Goal: Task Accomplishment & Management: Manage account settings

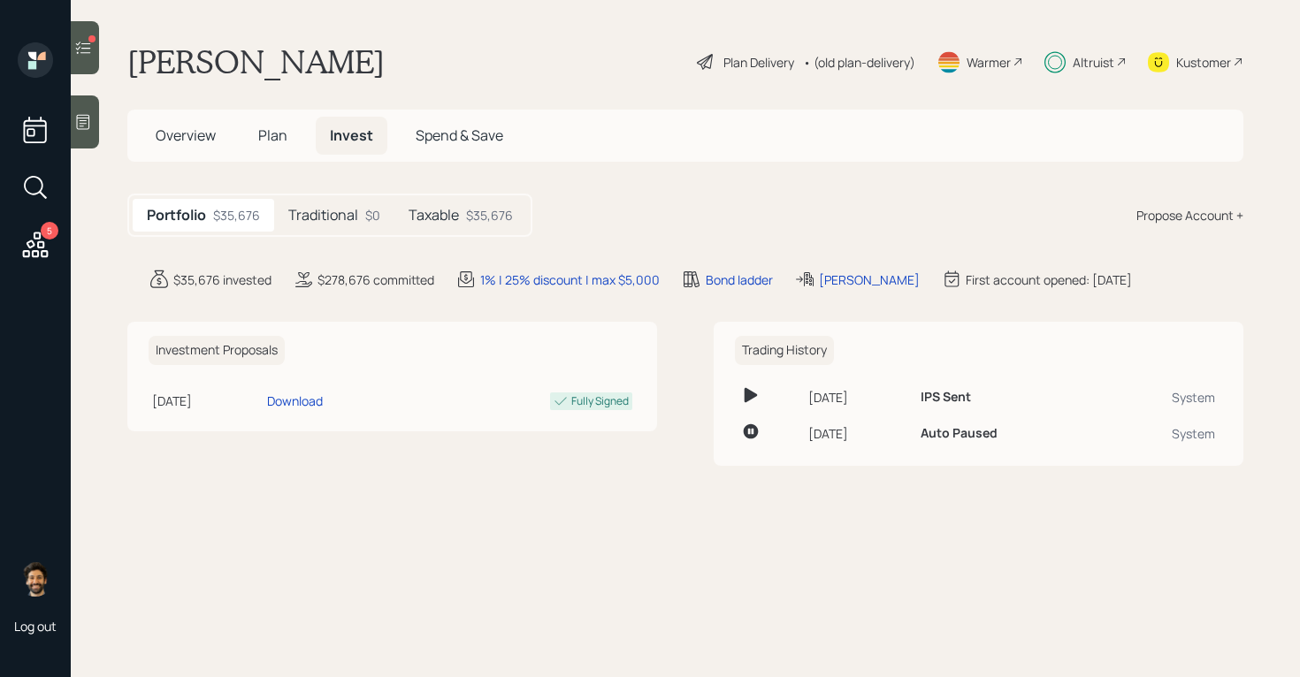
click at [460, 209] on div "Taxable $35,676" at bounding box center [460, 215] width 133 height 33
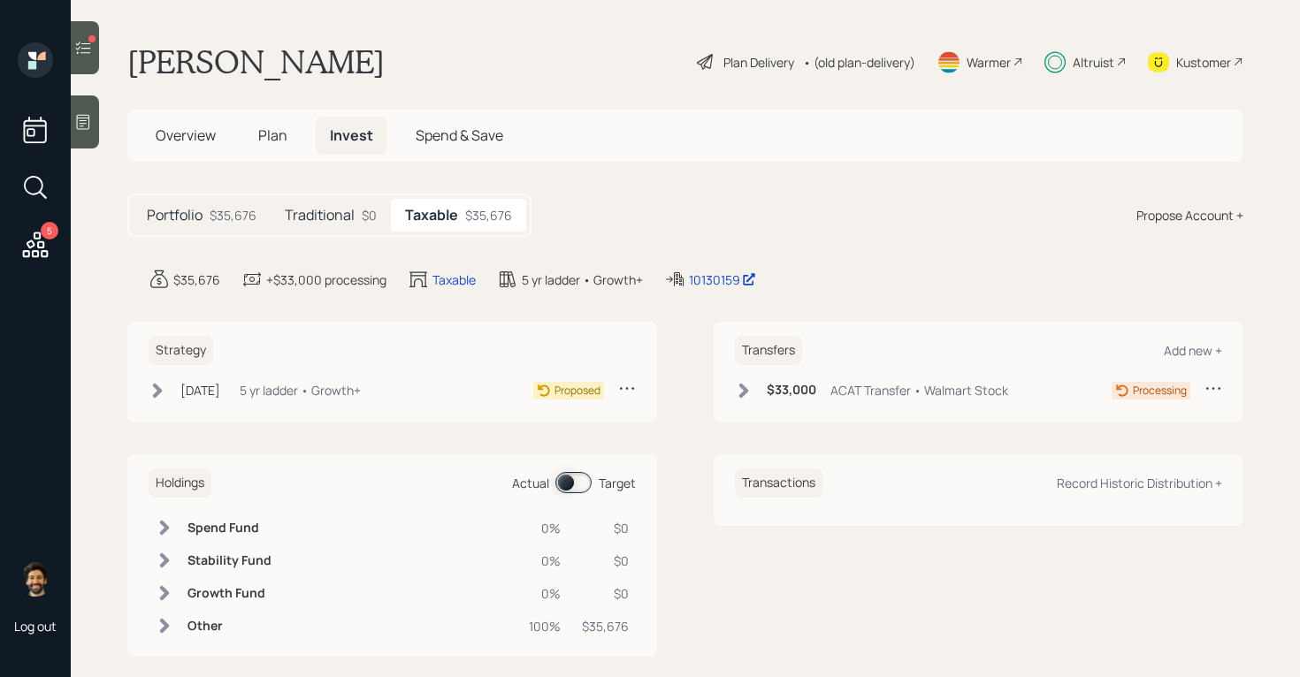
click at [745, 390] on icon at bounding box center [744, 390] width 10 height 15
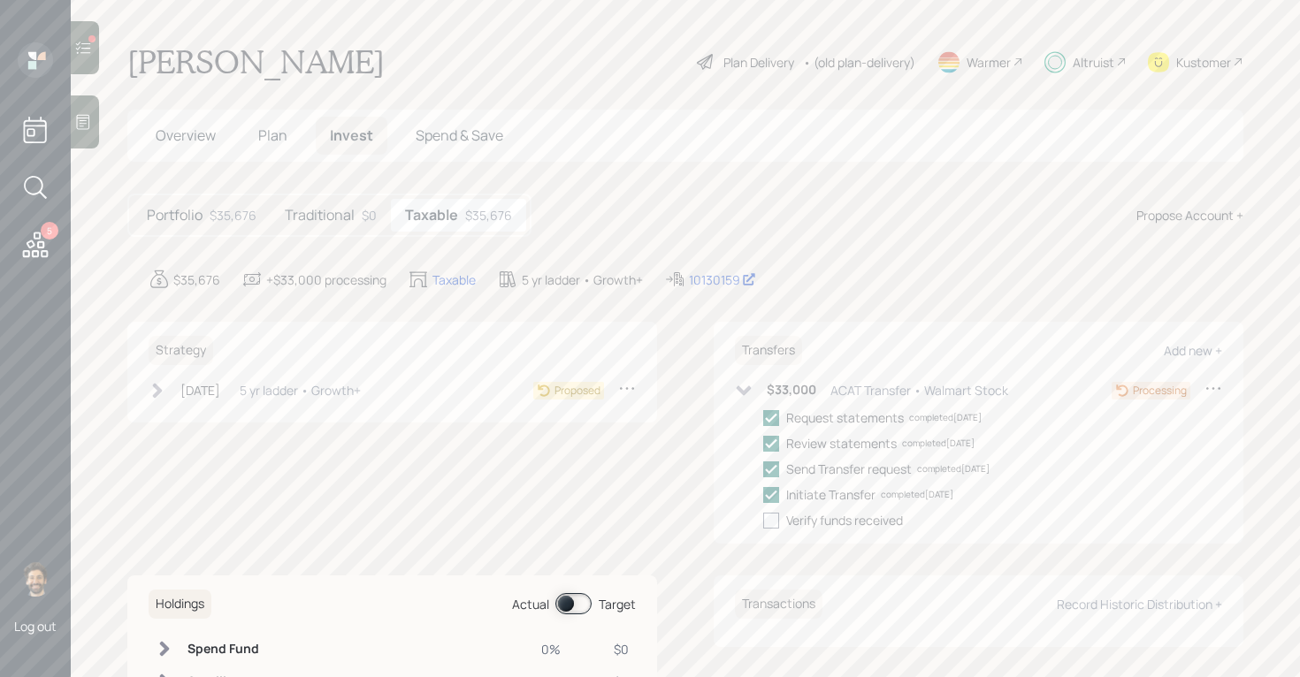
click at [774, 518] on div at bounding box center [771, 521] width 16 height 16
click at [763, 520] on input "checkbox" at bounding box center [762, 520] width 1 height 1
checkbox input "true"
click at [296, 211] on h5 "Traditional" at bounding box center [320, 215] width 70 height 17
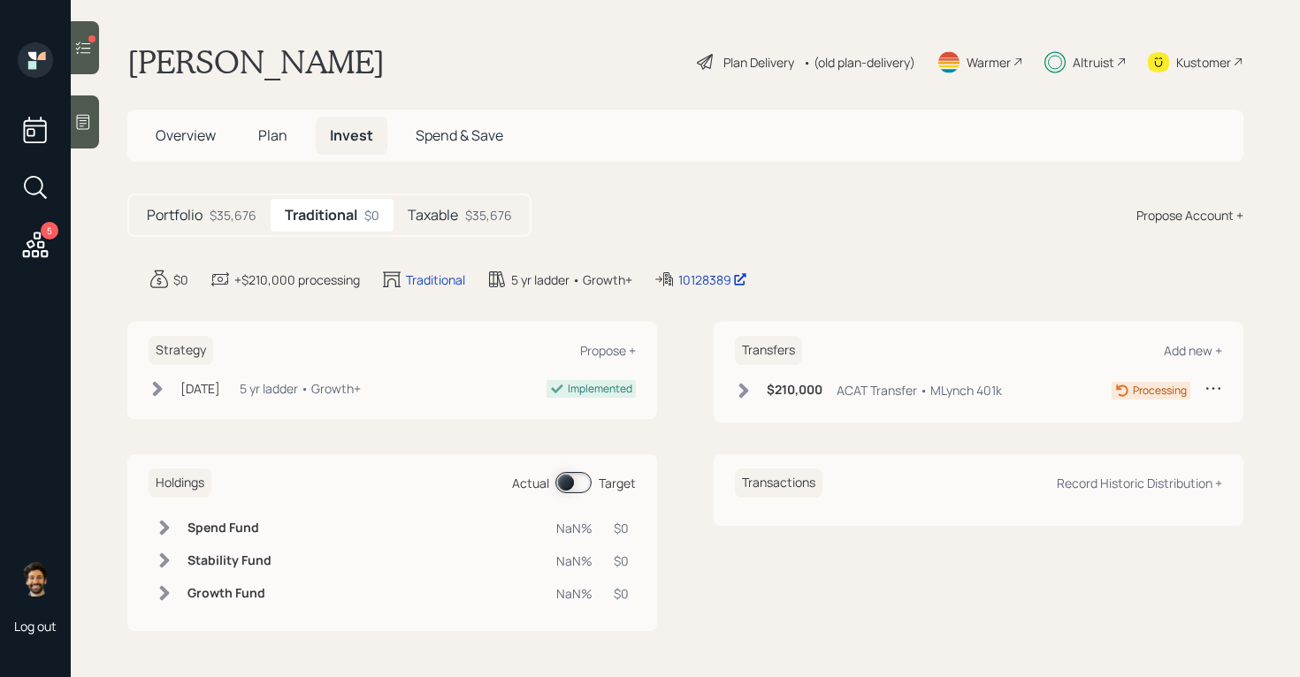
click at [35, 235] on icon at bounding box center [35, 245] width 32 height 32
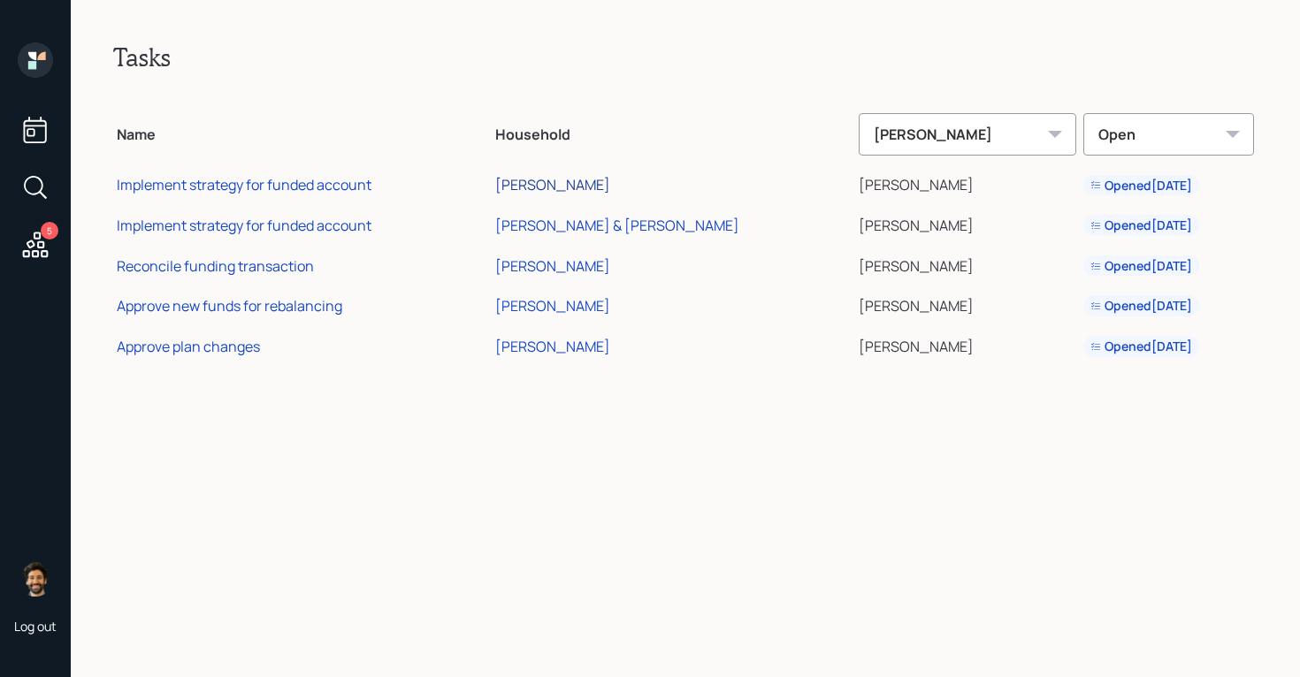
click at [610, 186] on div "[PERSON_NAME]" at bounding box center [552, 184] width 115 height 19
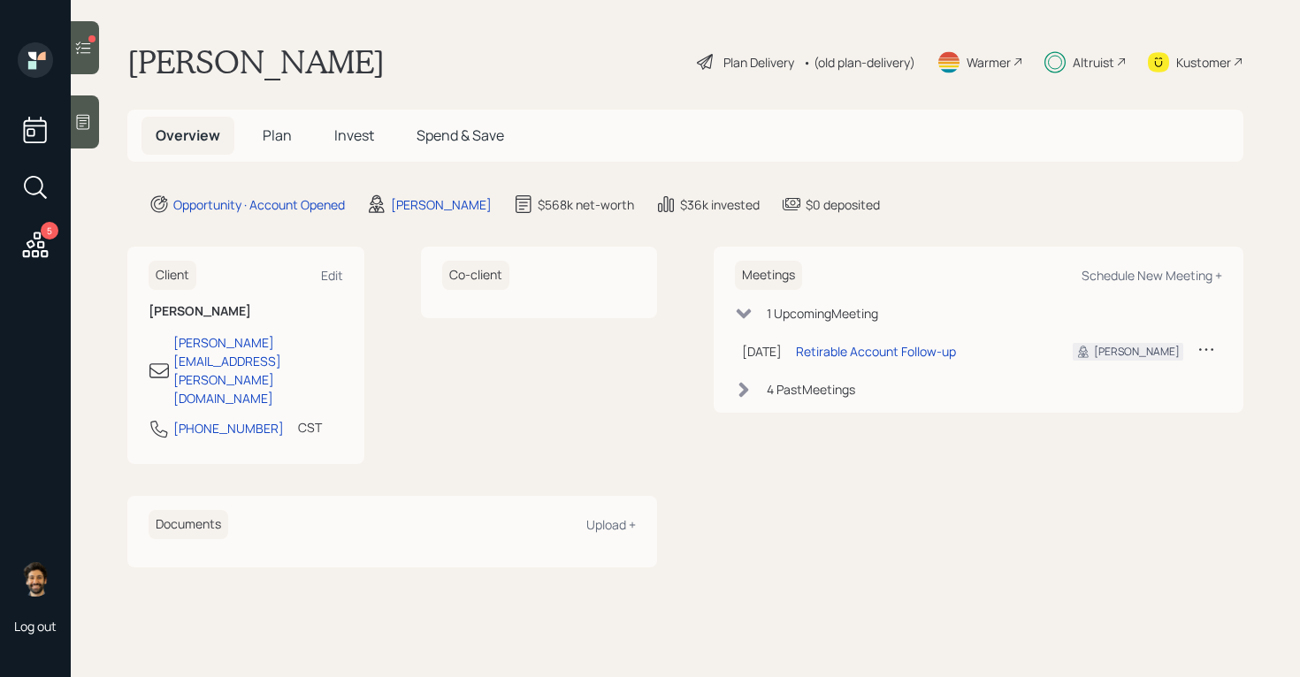
click at [90, 51] on icon at bounding box center [83, 48] width 18 height 18
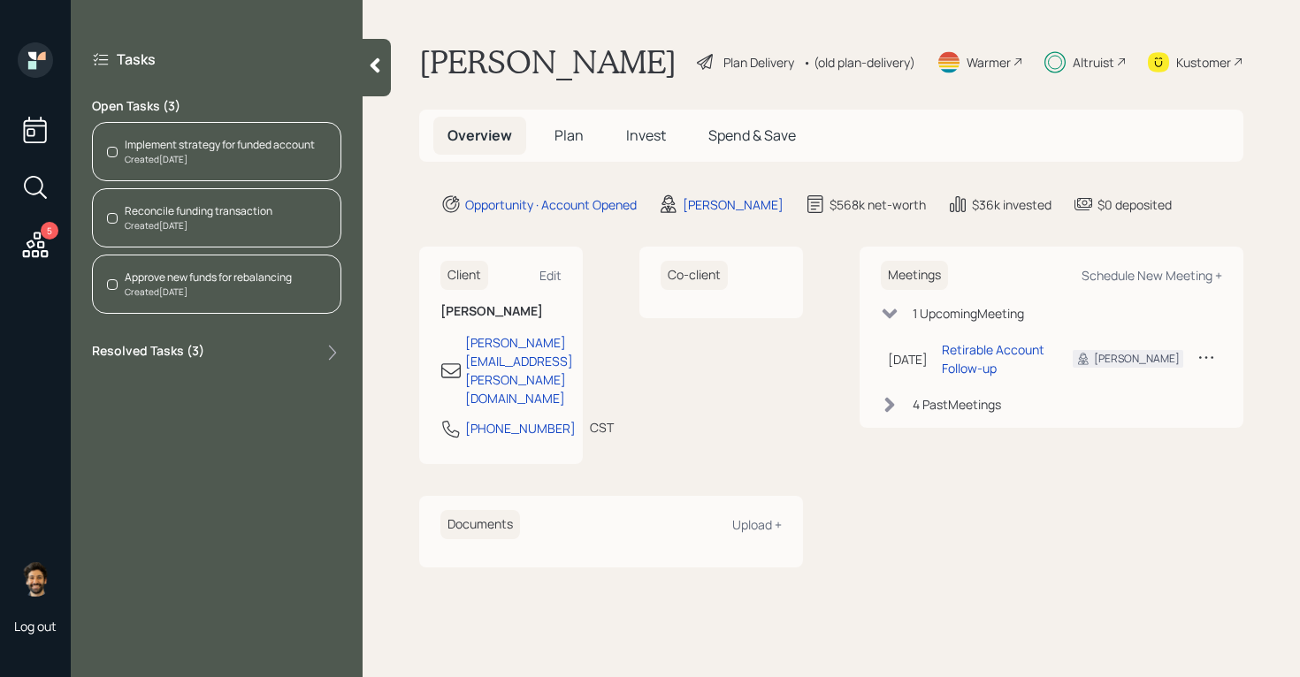
click at [190, 148] on div "Implement strategy for funded account" at bounding box center [220, 145] width 190 height 16
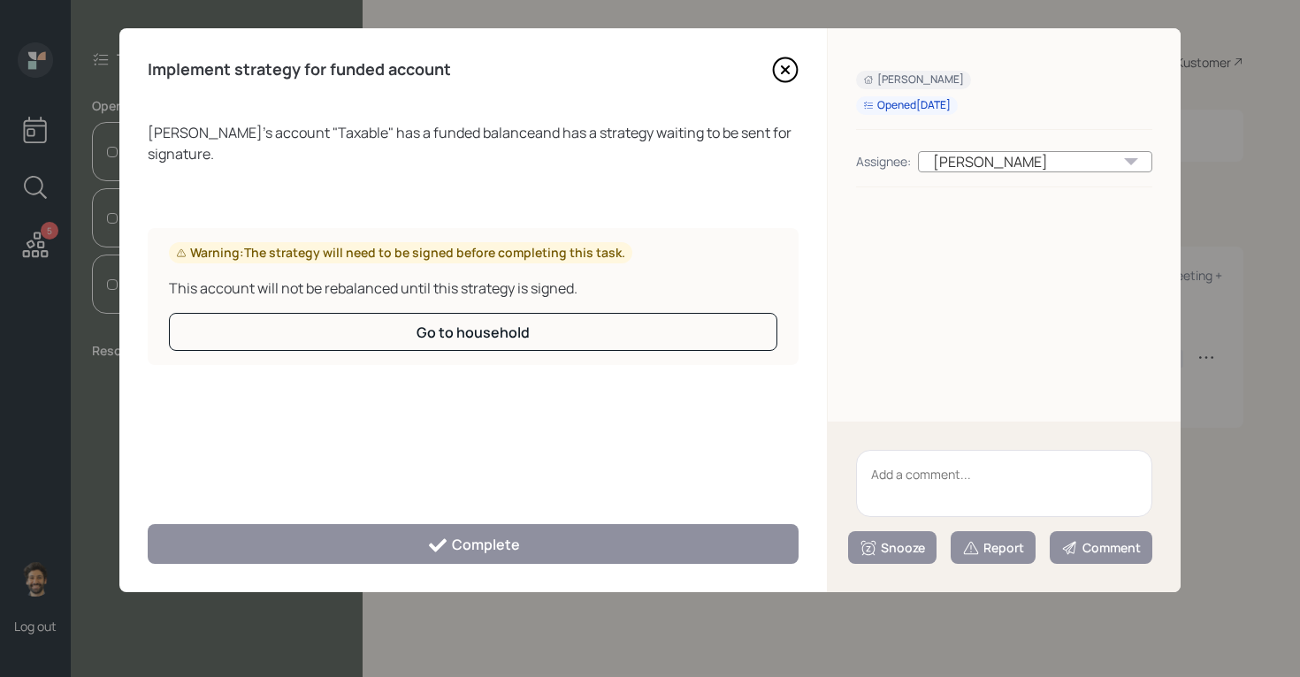
click at [903, 493] on textarea at bounding box center [1004, 483] width 296 height 67
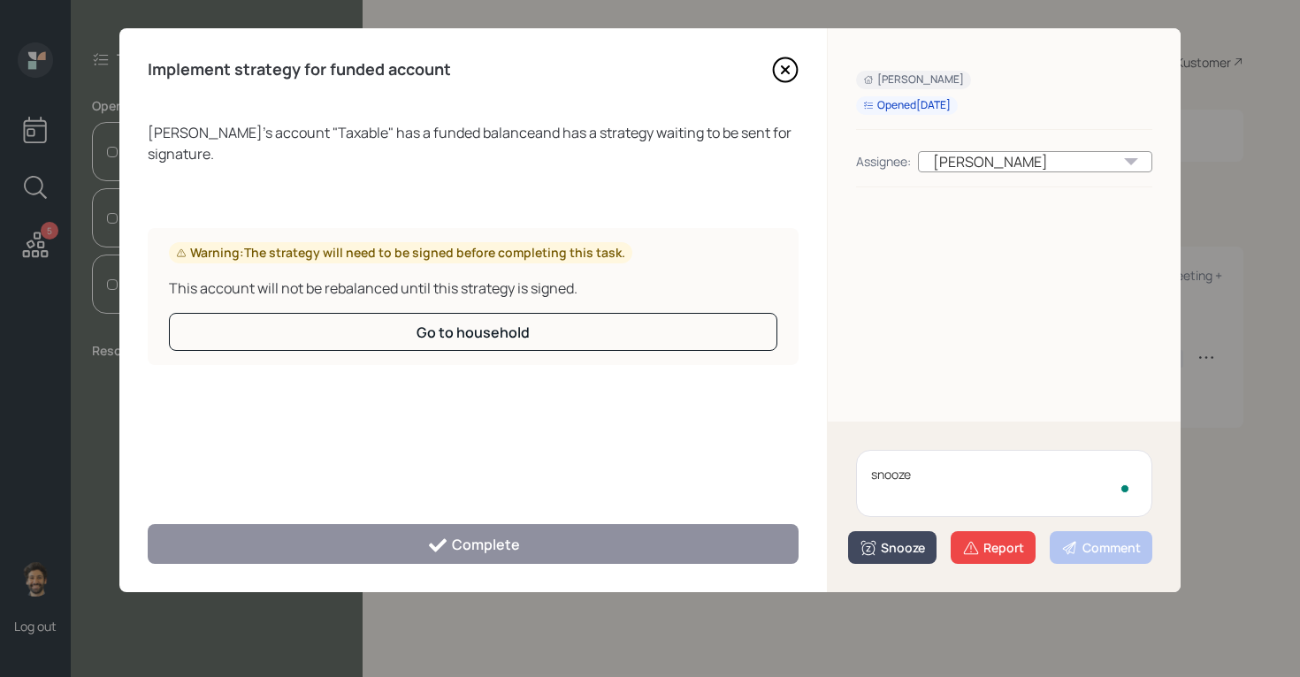
type textarea "snooze"
click at [906, 550] on div "Snooze" at bounding box center [892, 548] width 65 height 18
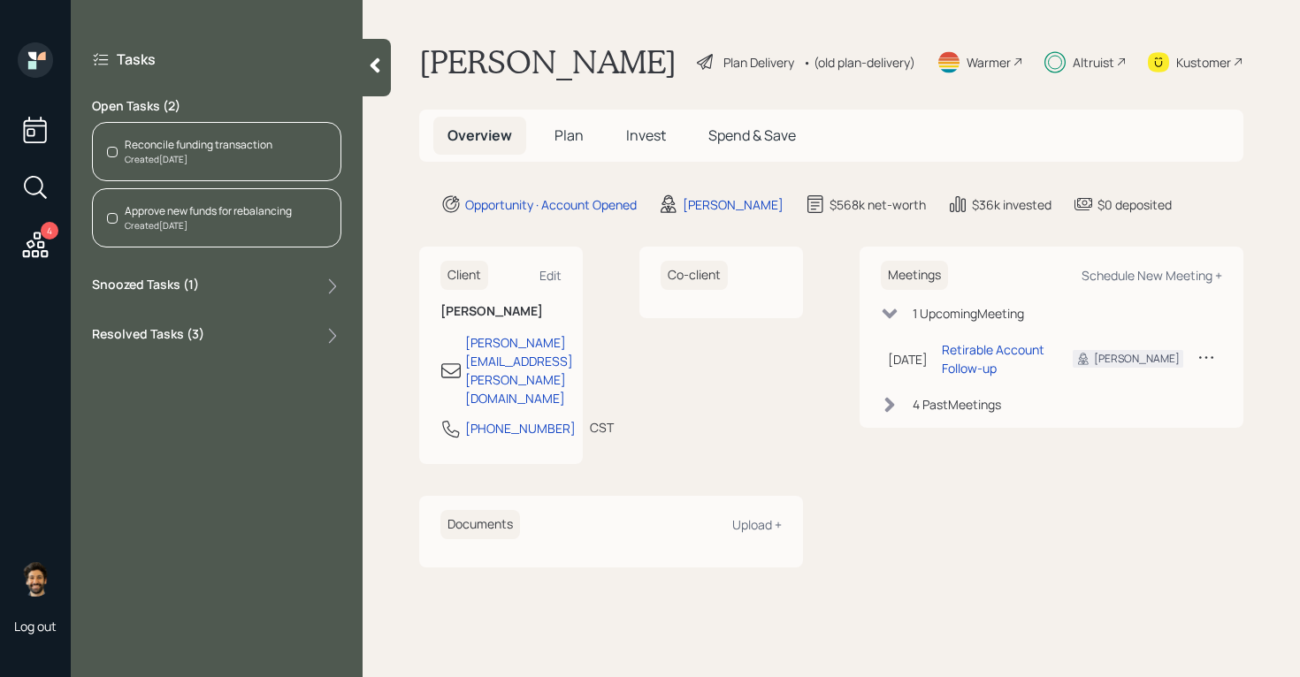
click at [213, 160] on div "Created [DATE]" at bounding box center [199, 159] width 148 height 13
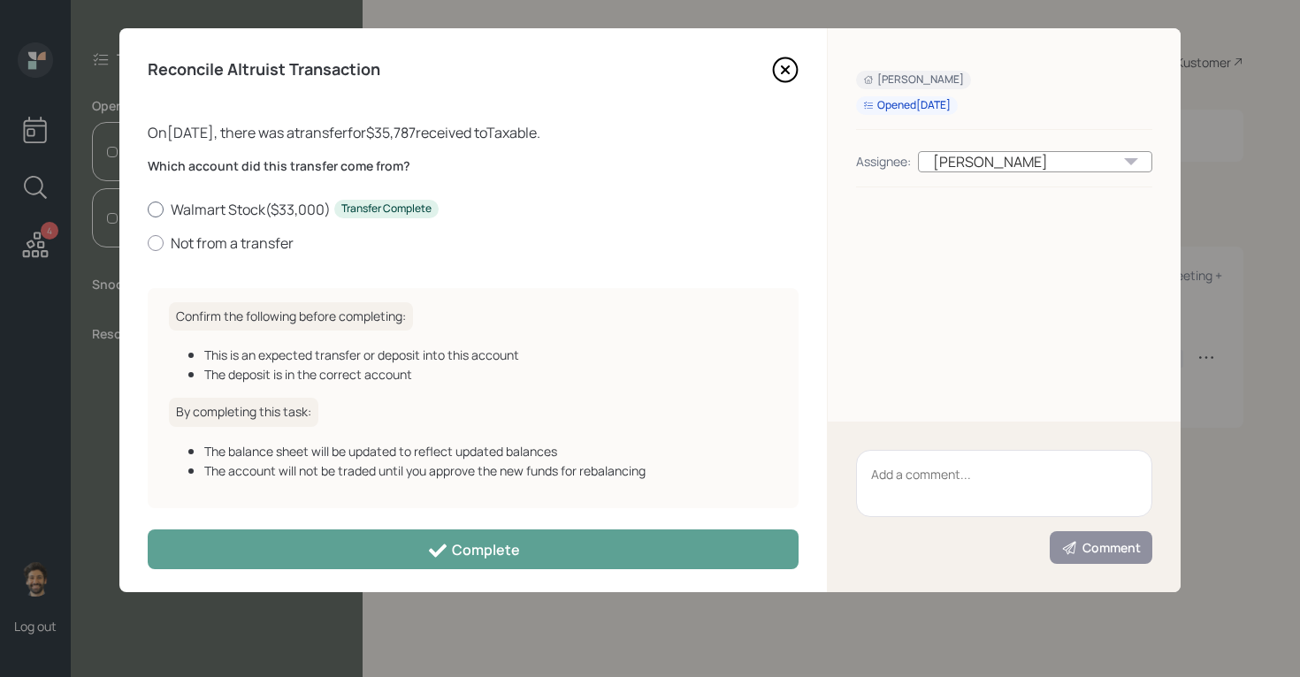
click at [262, 202] on label "Walmart Stock ( $33,000 ) Transfer Complete" at bounding box center [473, 209] width 651 height 19
click at [148, 209] on input "Walmart Stock ( $33,000 ) Transfer Complete" at bounding box center [147, 209] width 1 height 1
radio input "true"
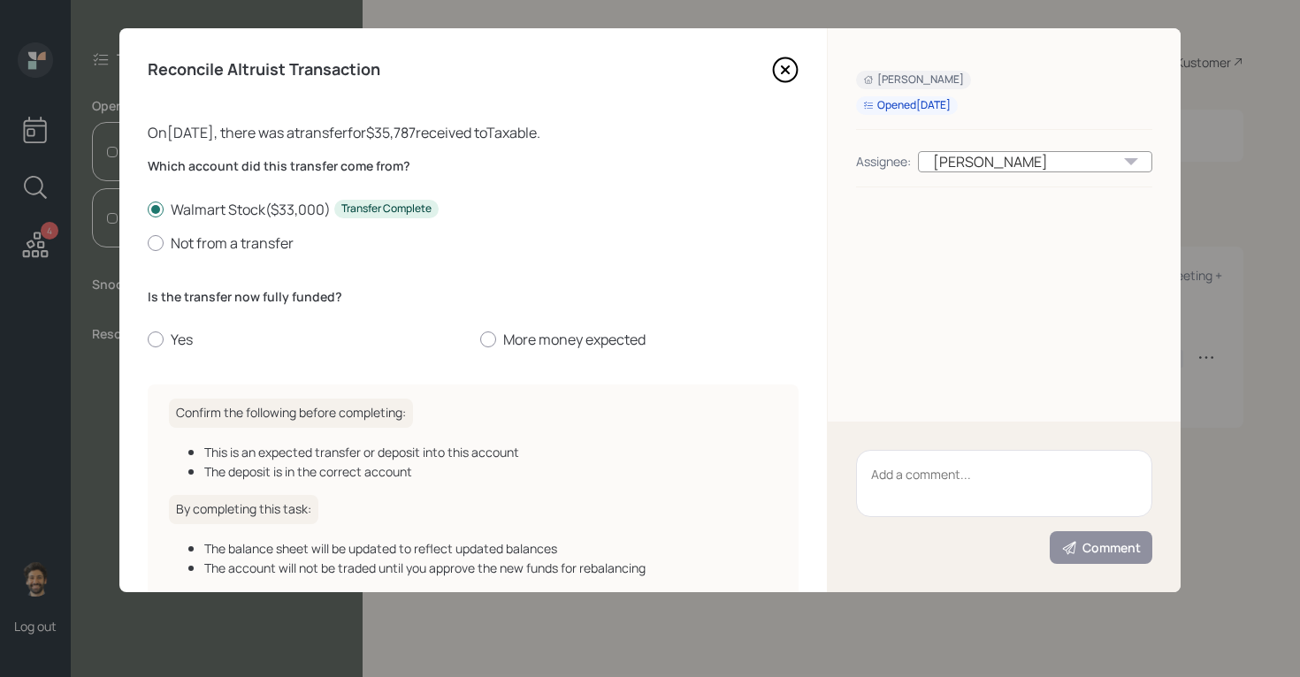
scroll to position [103, 0]
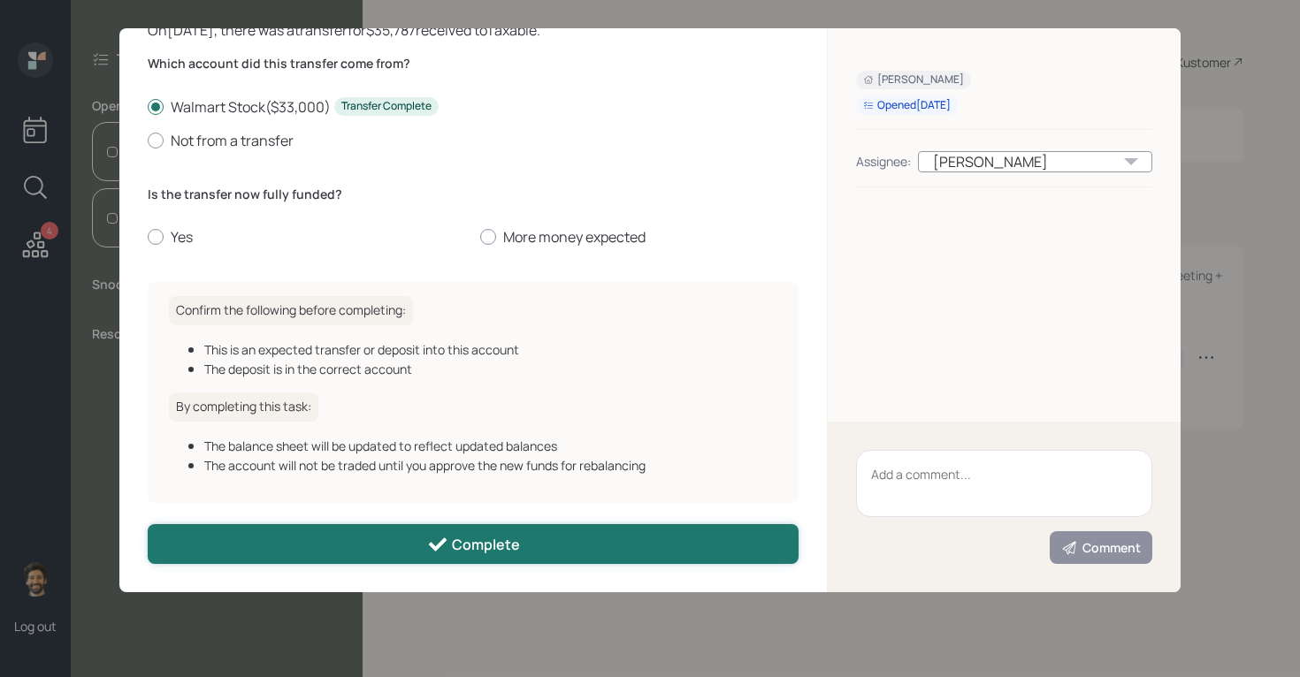
click at [428, 527] on button "Complete" at bounding box center [473, 544] width 651 height 40
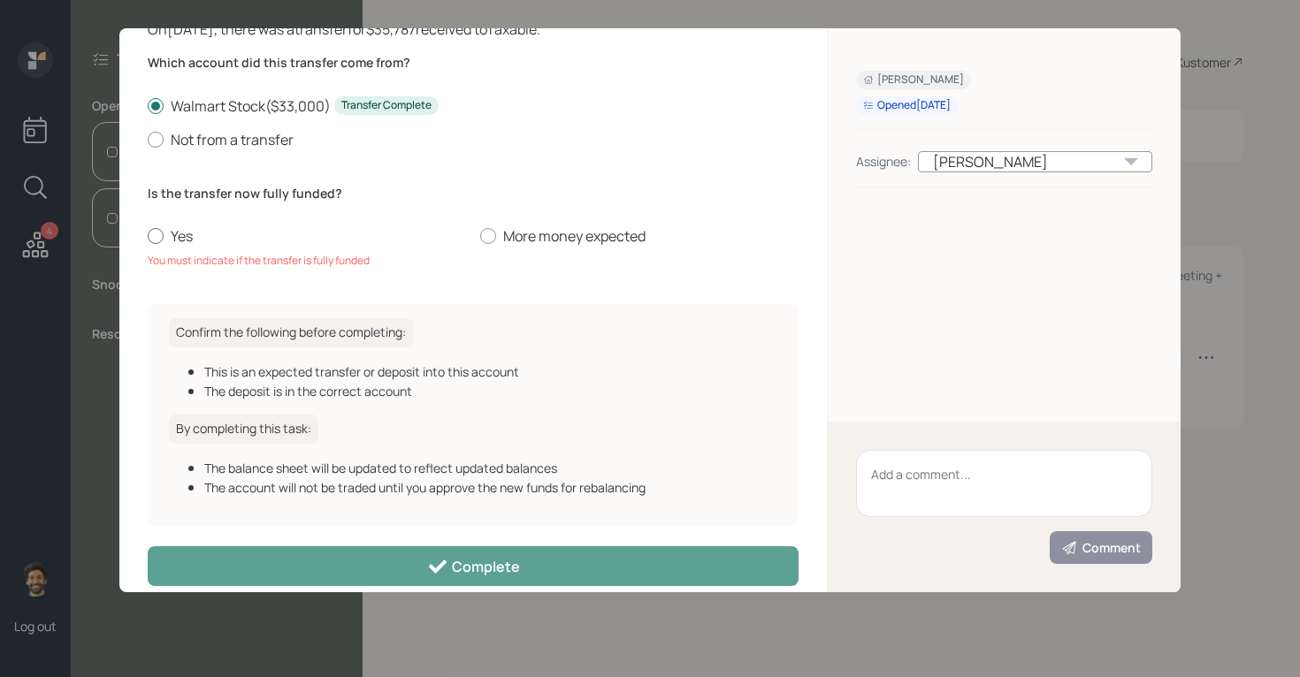
click at [171, 234] on label "Yes" at bounding box center [307, 235] width 318 height 19
click at [148, 236] on input "Yes" at bounding box center [147, 236] width 1 height 1
radio input "true"
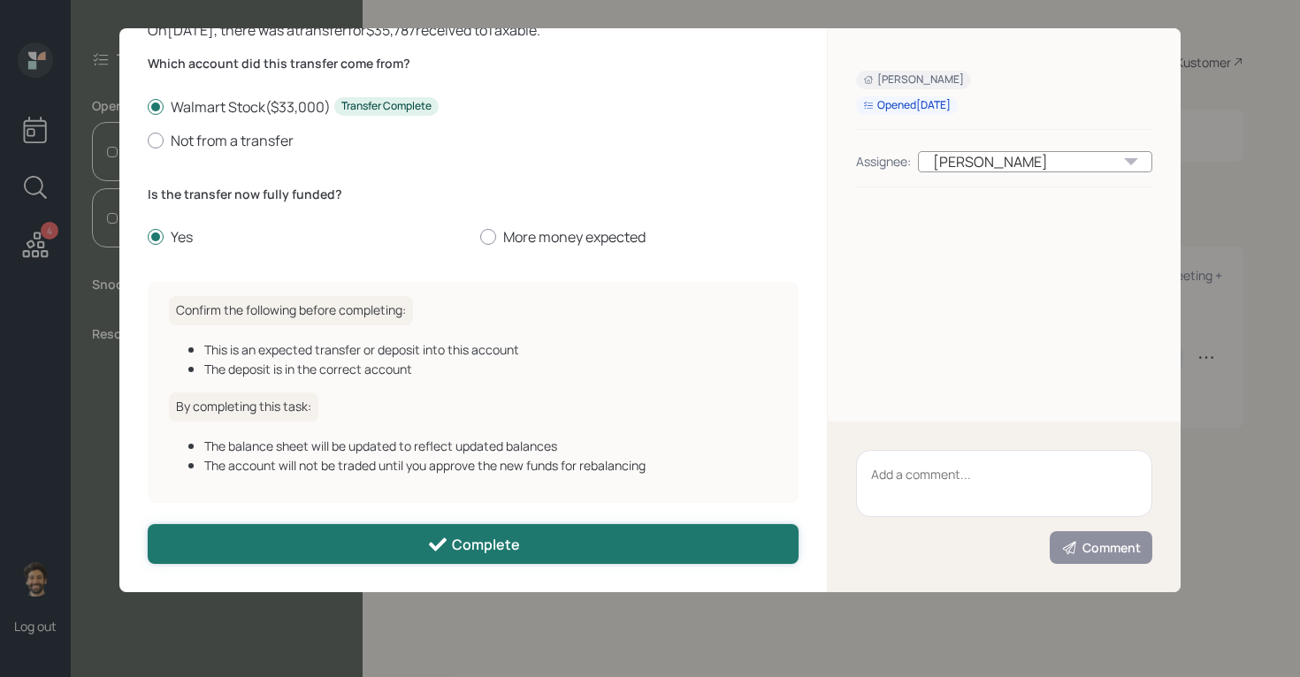
click at [342, 546] on button "Complete" at bounding box center [473, 544] width 651 height 40
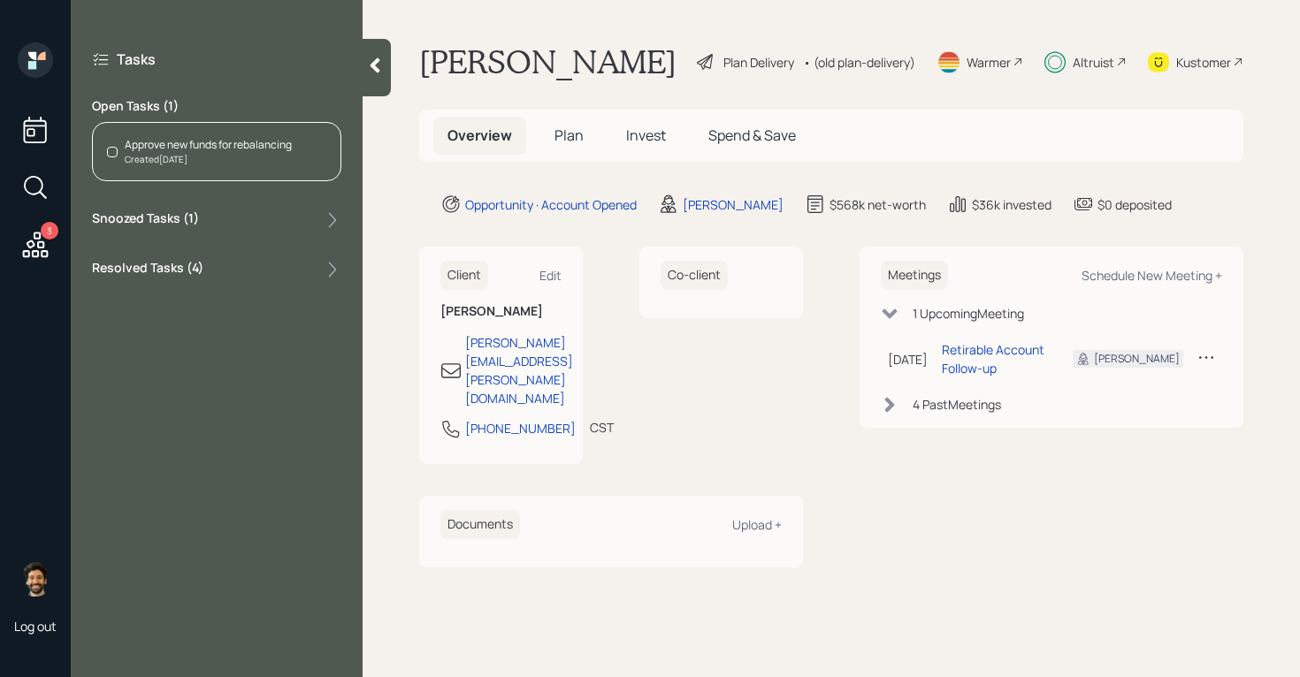
click at [162, 136] on div "Approve new funds for rebalancing Created [DATE]" at bounding box center [216, 151] width 249 height 59
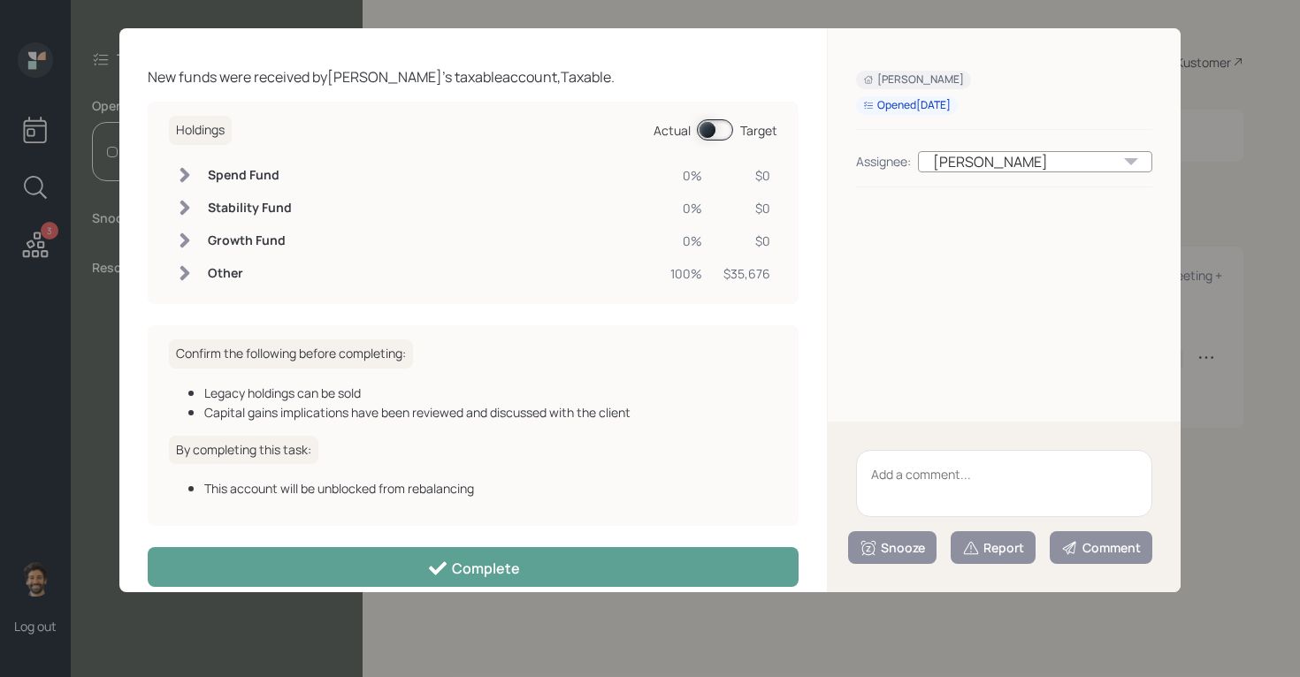
click at [711, 128] on span at bounding box center [715, 129] width 36 height 21
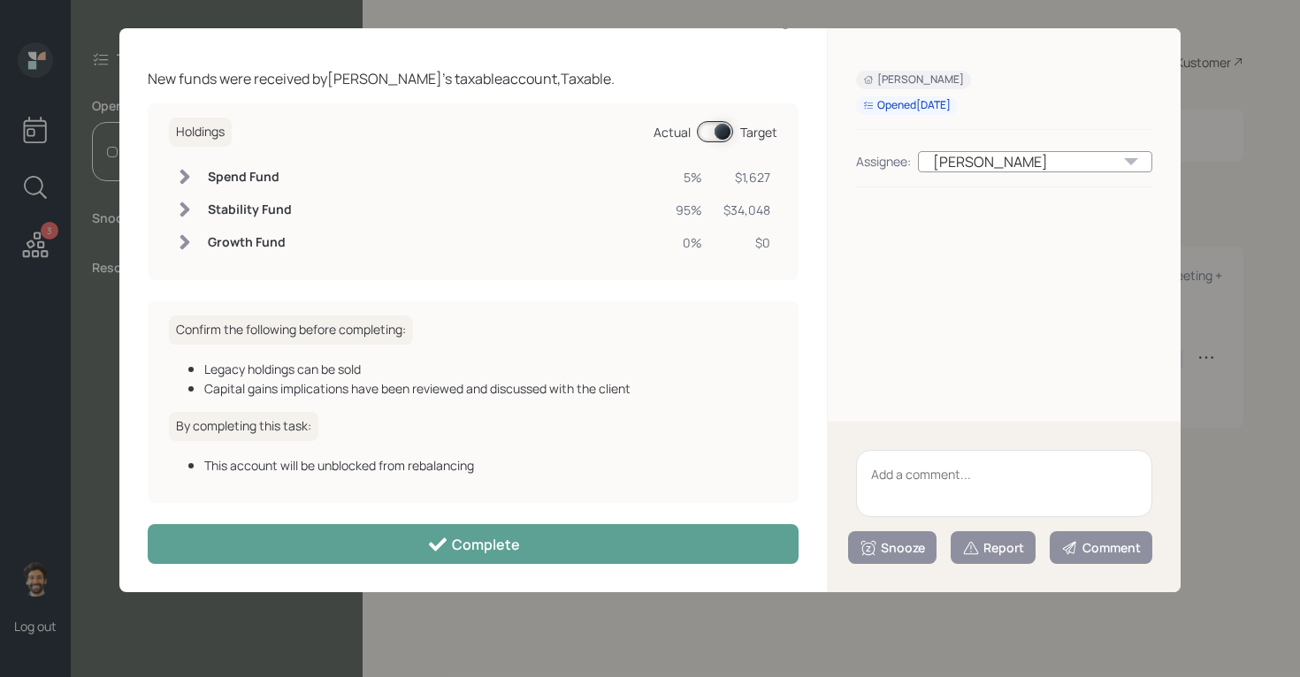
click at [718, 129] on span at bounding box center [715, 131] width 36 height 21
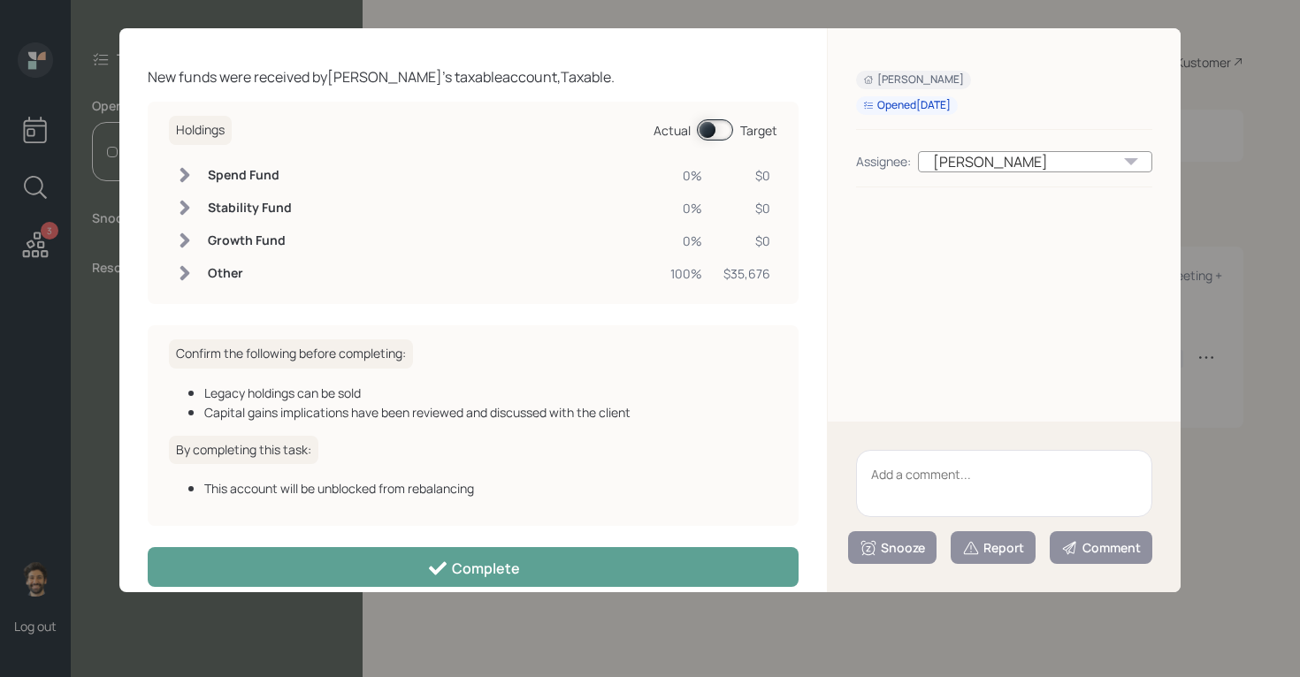
scroll to position [0, 0]
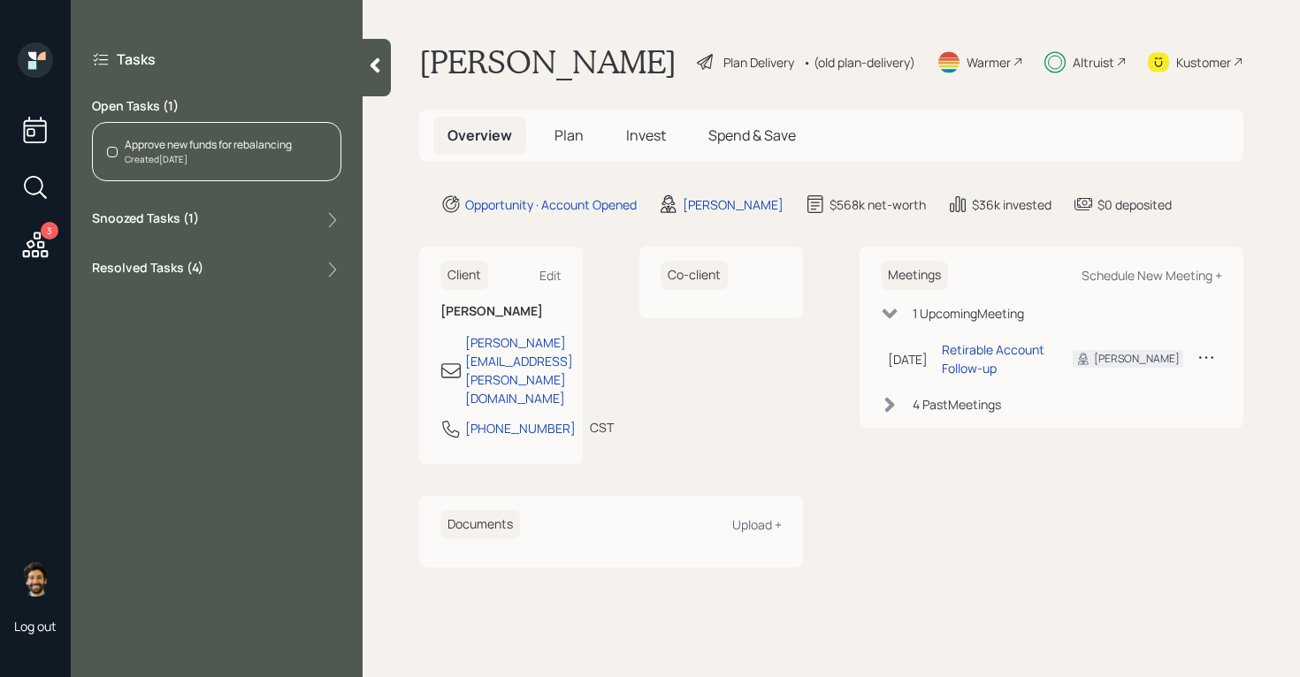
click at [635, 126] on span "Invest" at bounding box center [646, 135] width 40 height 19
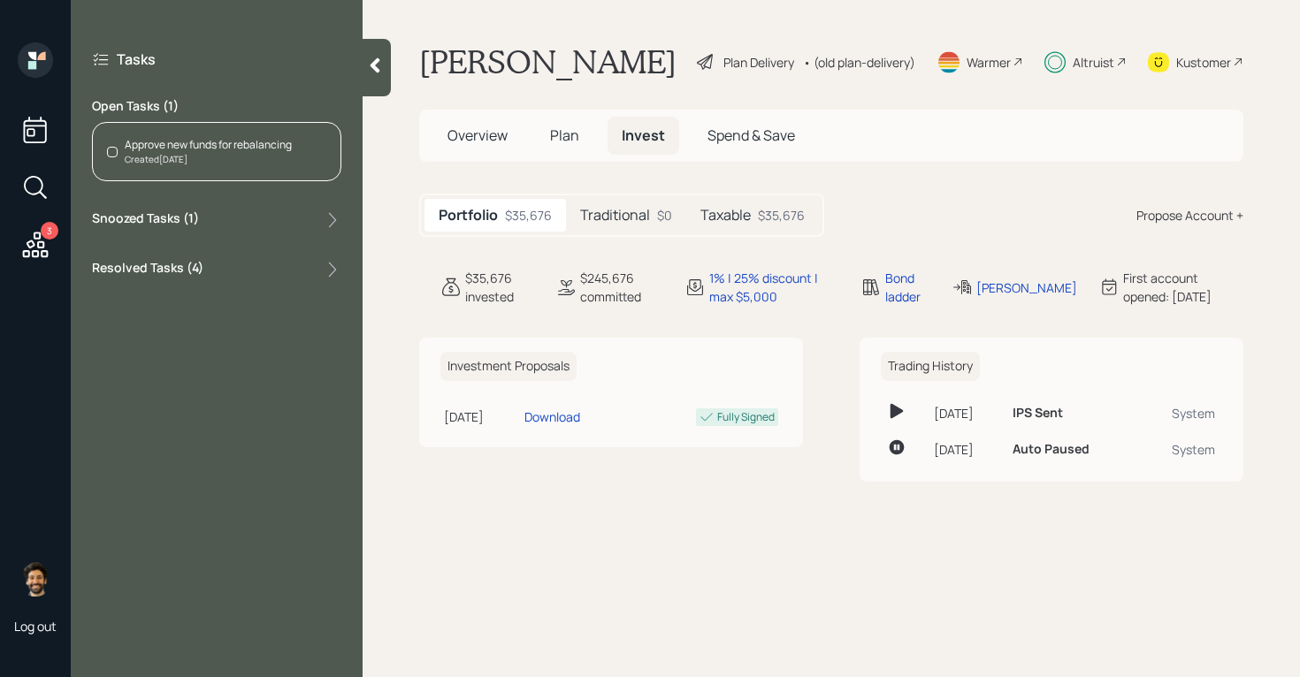
click at [723, 211] on h5 "Taxable" at bounding box center [725, 215] width 50 height 17
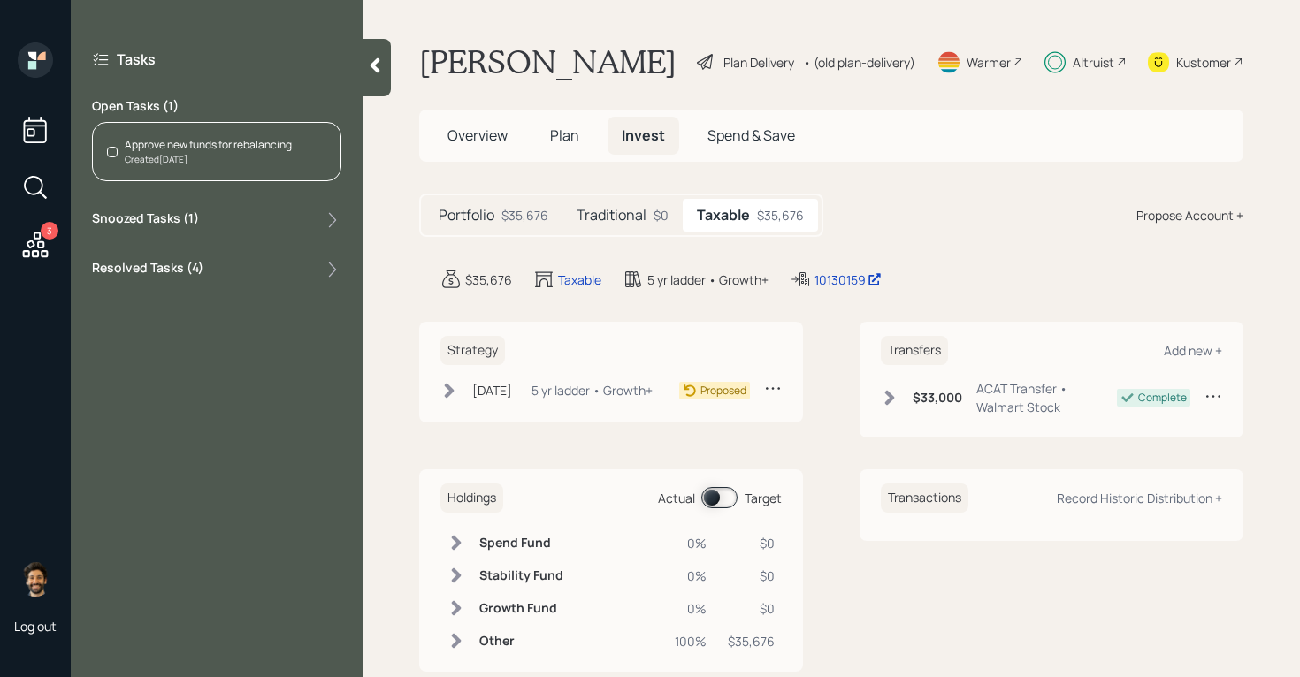
click at [186, 127] on div "Approve new funds for rebalancing Created [DATE]" at bounding box center [216, 151] width 249 height 59
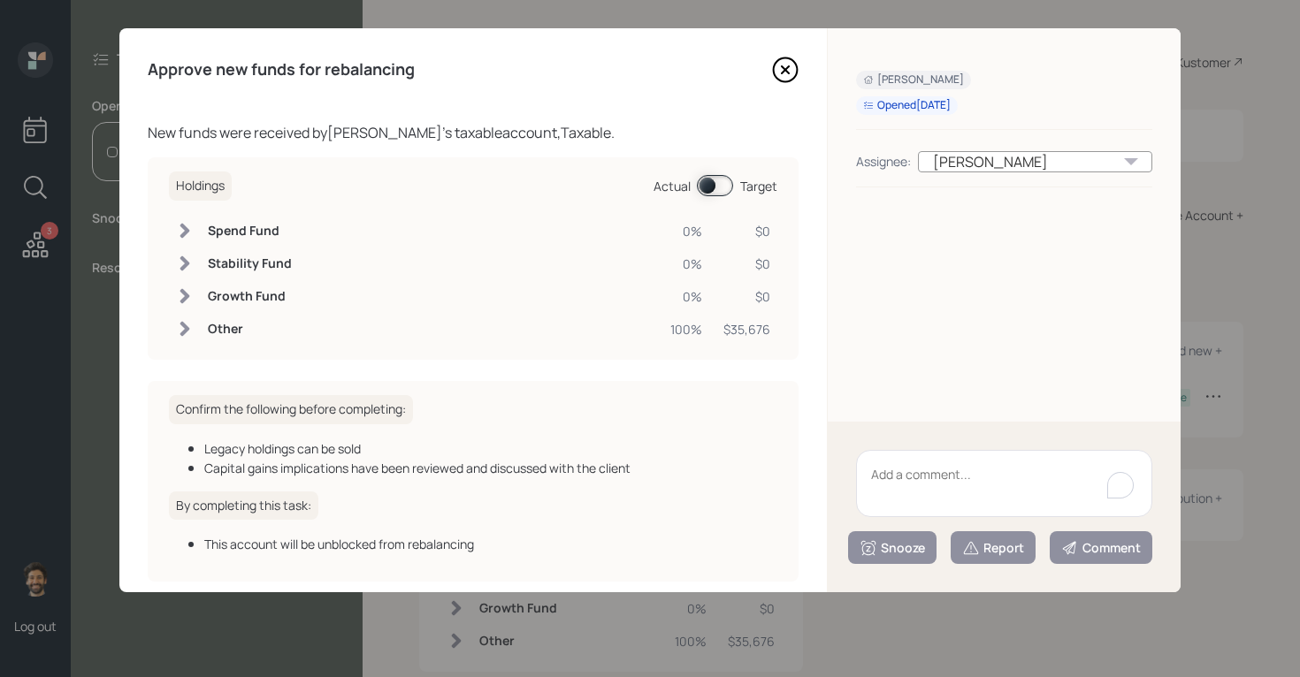
click at [890, 479] on textarea "To enrich screen reader interactions, please activate Accessibility in Grammarl…" at bounding box center [1004, 483] width 296 height 67
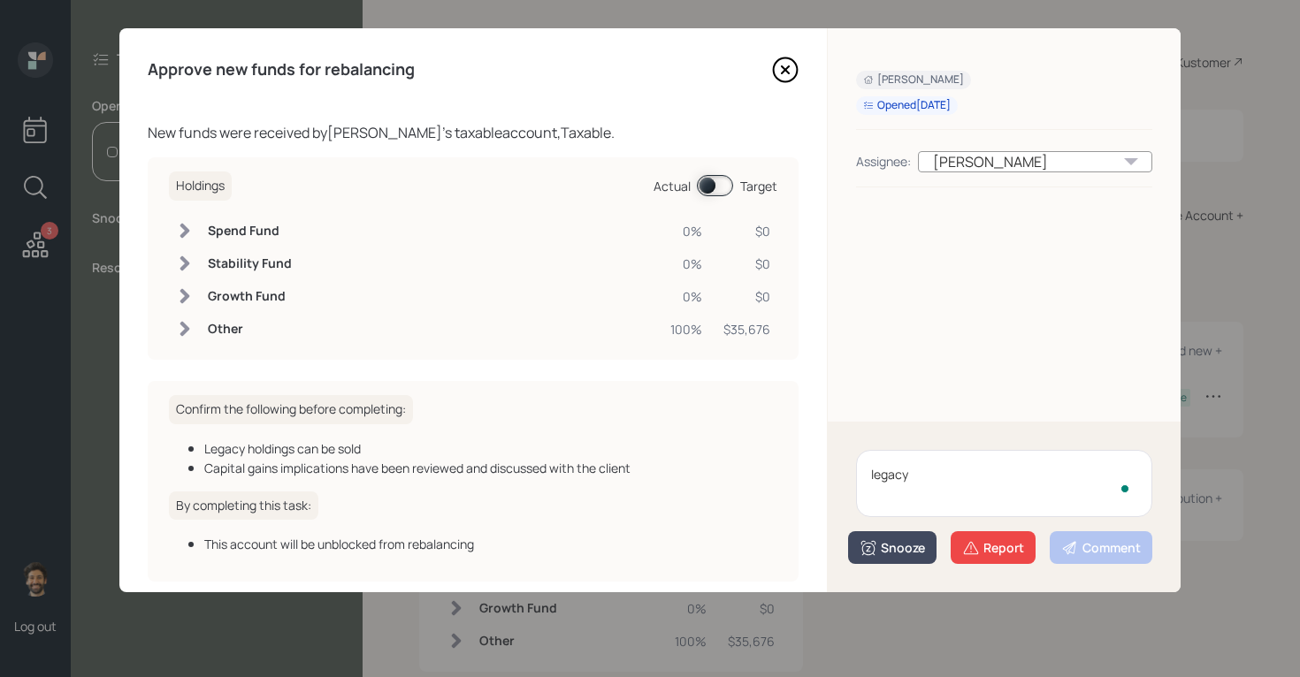
type textarea "legacy"
click at [897, 545] on div "Snooze" at bounding box center [892, 548] width 65 height 18
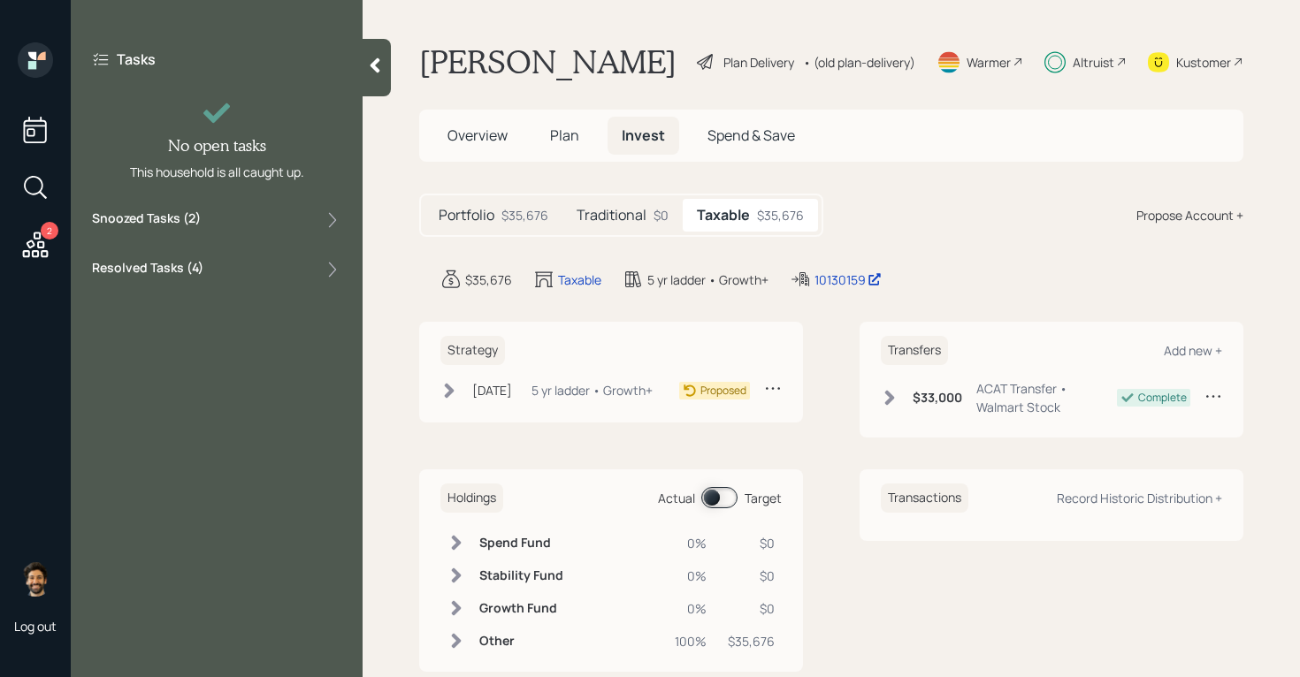
click at [188, 222] on label "Snoozed Tasks ( 2 )" at bounding box center [146, 220] width 109 height 21
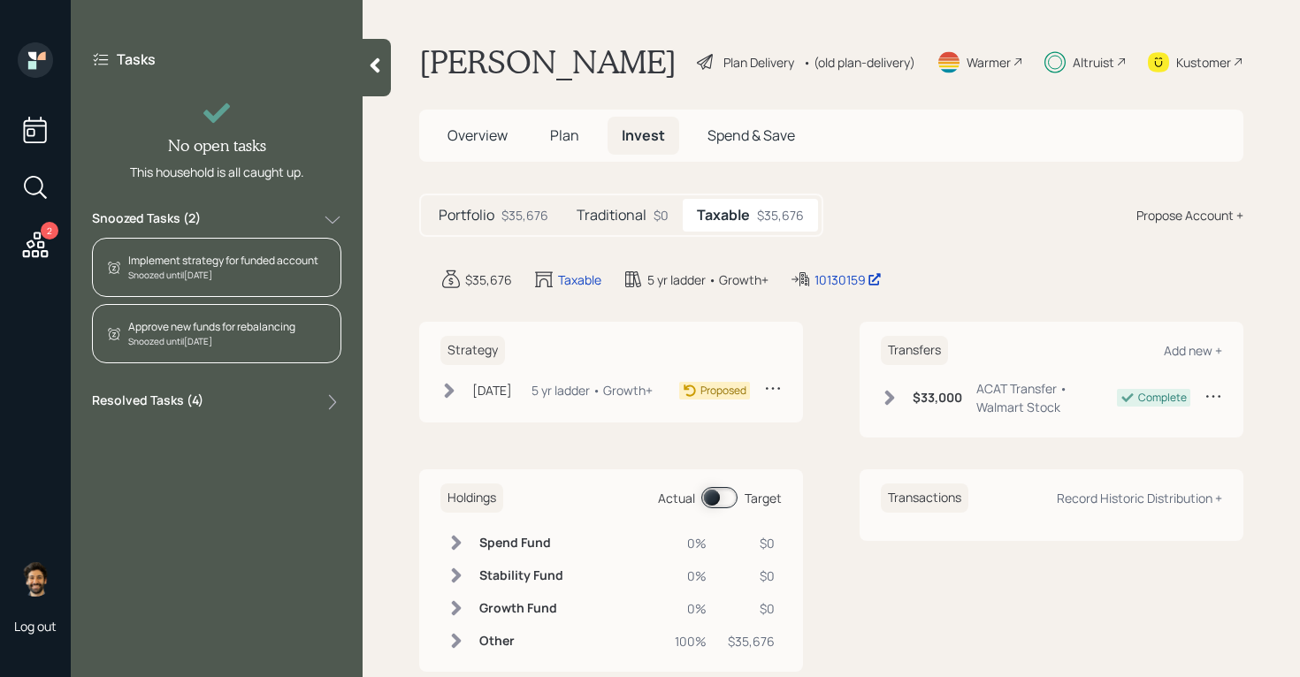
click at [218, 216] on div "Snoozed Tasks ( 2 )" at bounding box center [216, 220] width 249 height 21
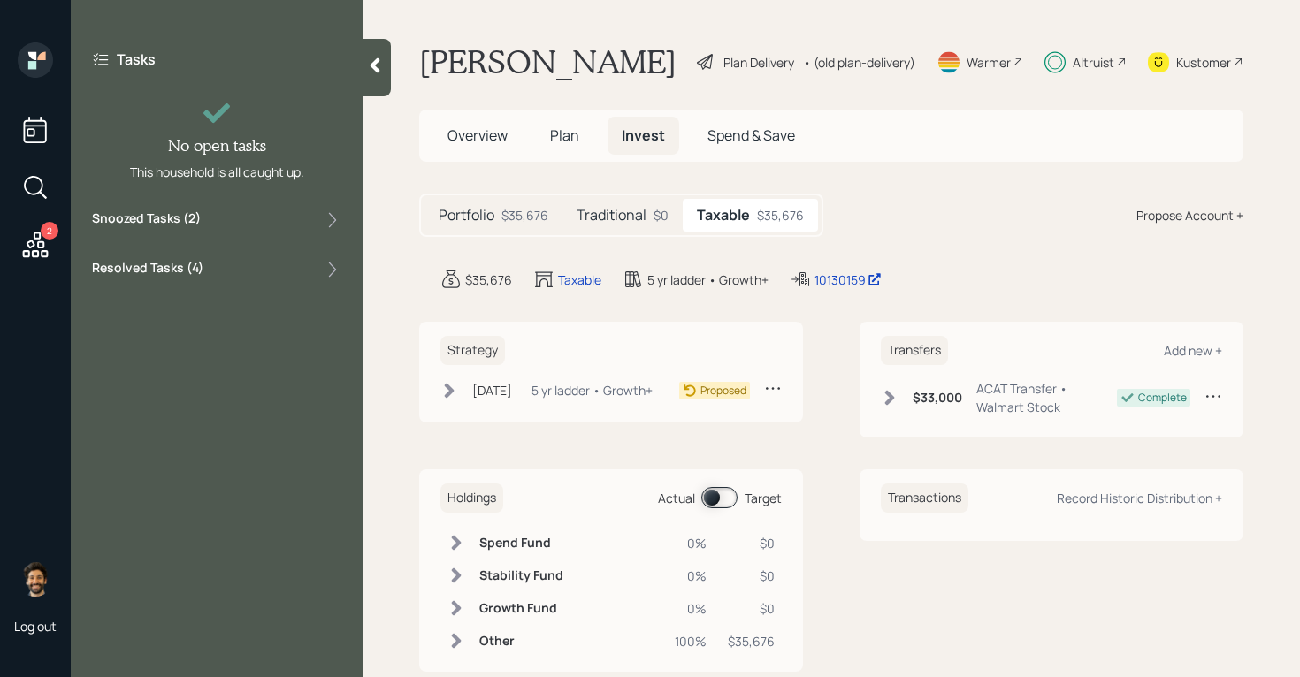
click at [177, 279] on label "Resolved Tasks ( 4 )" at bounding box center [147, 269] width 111 height 21
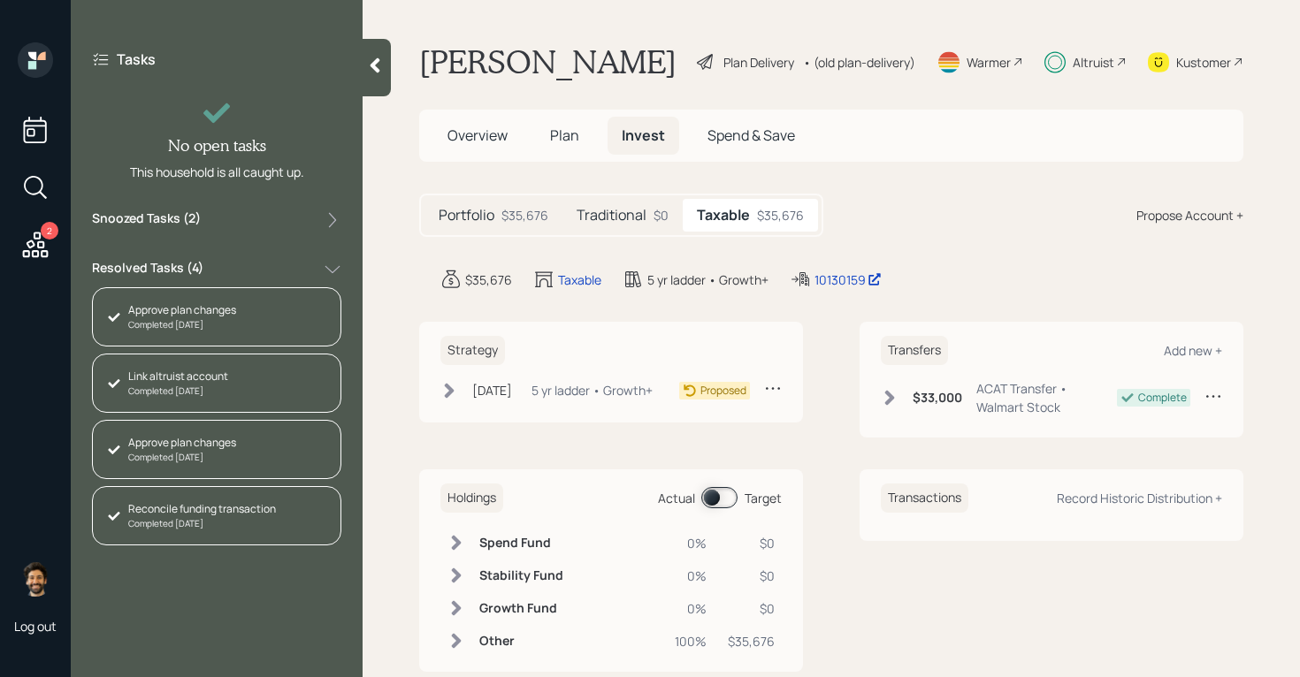
click at [175, 271] on label "Resolved Tasks ( 4 )" at bounding box center [147, 269] width 111 height 21
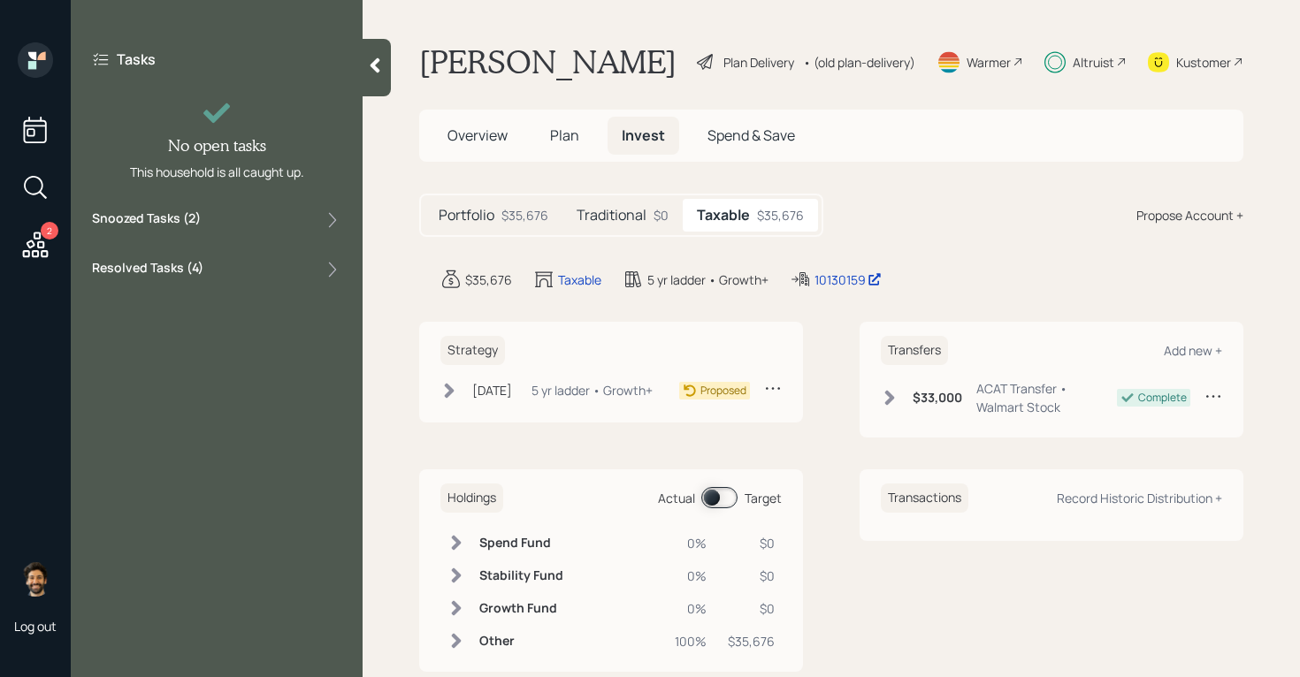
click at [19, 243] on div "2" at bounding box center [35, 153] width 42 height 223
click at [38, 246] on icon at bounding box center [36, 245] width 26 height 26
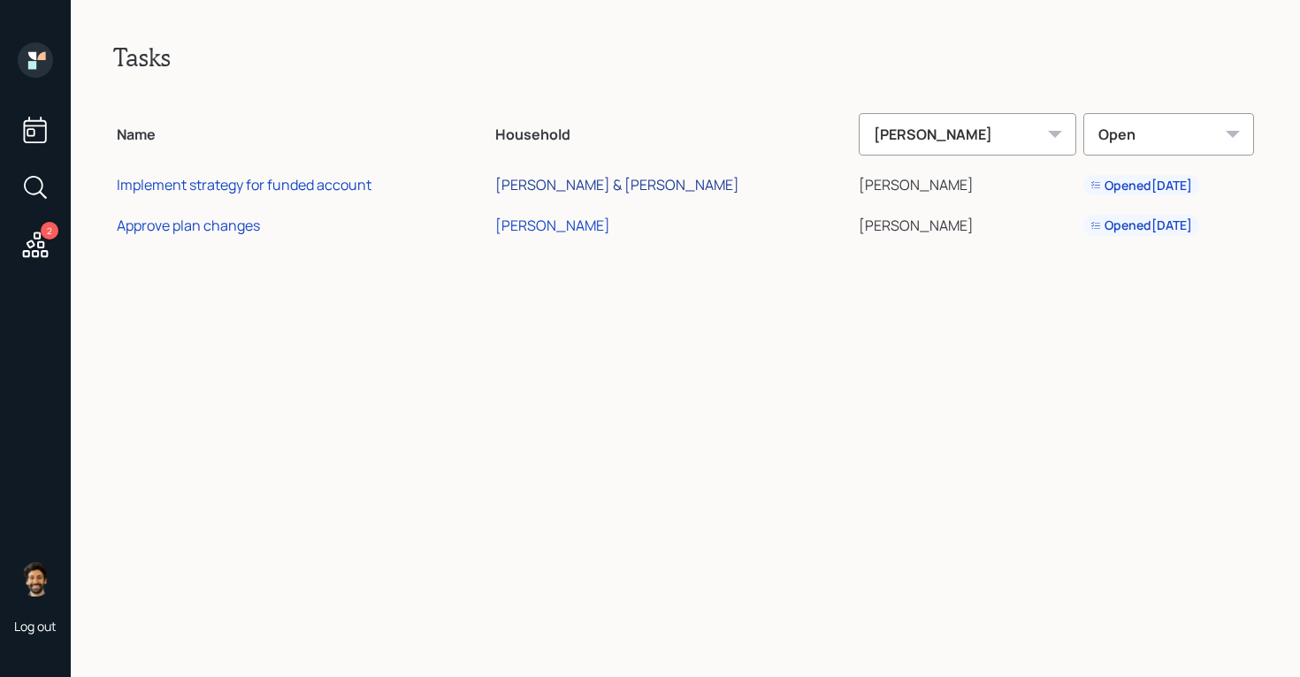
click at [613, 189] on div "[PERSON_NAME] & [PERSON_NAME]" at bounding box center [617, 184] width 244 height 19
